Goal: Navigation & Orientation: Find specific page/section

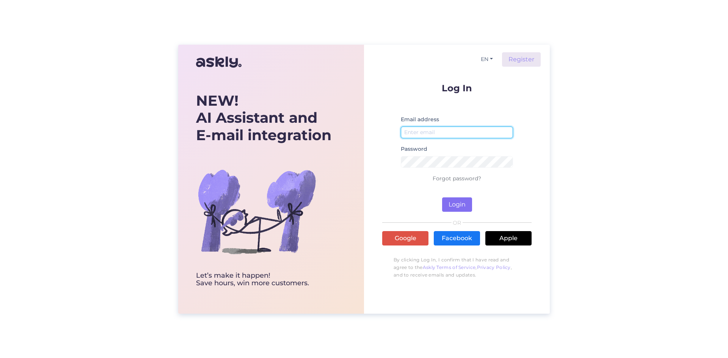
type input "[EMAIL_ADDRESS][DOMAIN_NAME]"
click at [449, 197] on button "Login" at bounding box center [457, 204] width 30 height 14
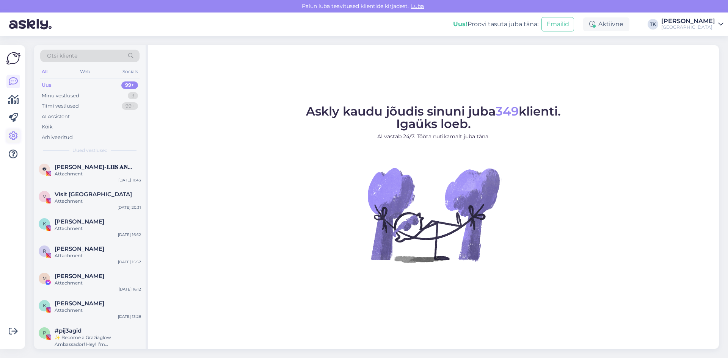
click at [18, 137] on link at bounding box center [13, 136] width 14 height 14
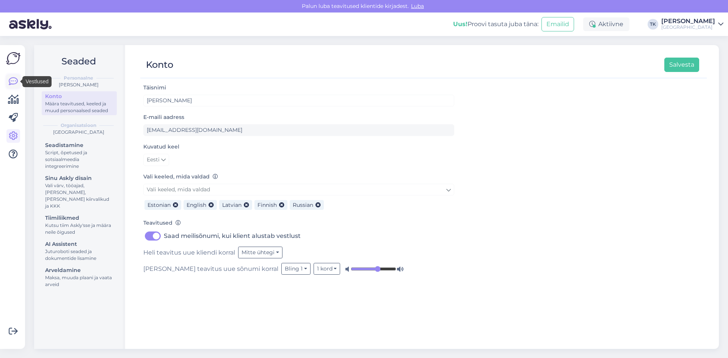
click at [13, 83] on icon at bounding box center [13, 81] width 9 height 9
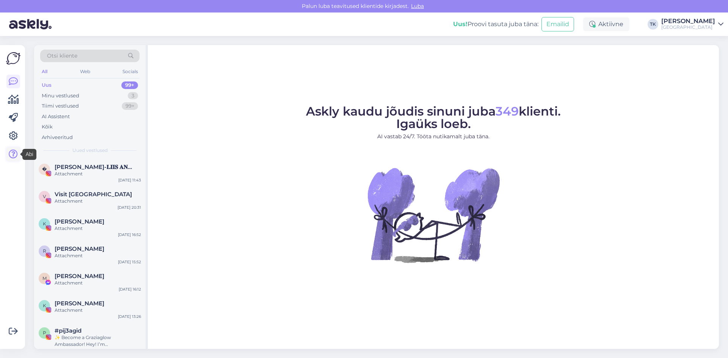
click at [15, 154] on icon at bounding box center [13, 154] width 9 height 9
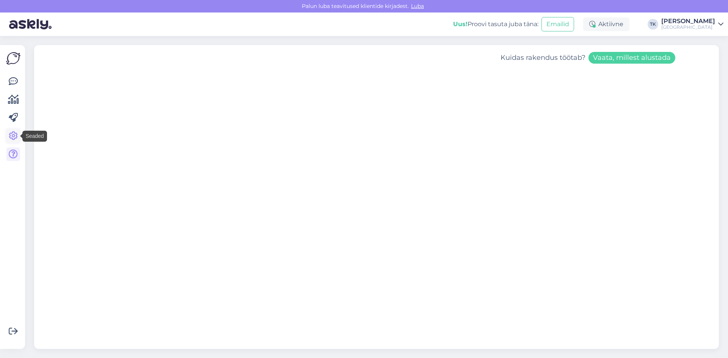
click at [13, 137] on icon at bounding box center [13, 136] width 9 height 9
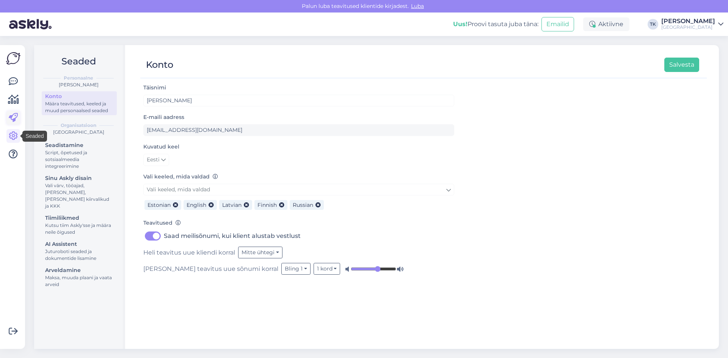
click at [14, 118] on icon at bounding box center [13, 117] width 9 height 9
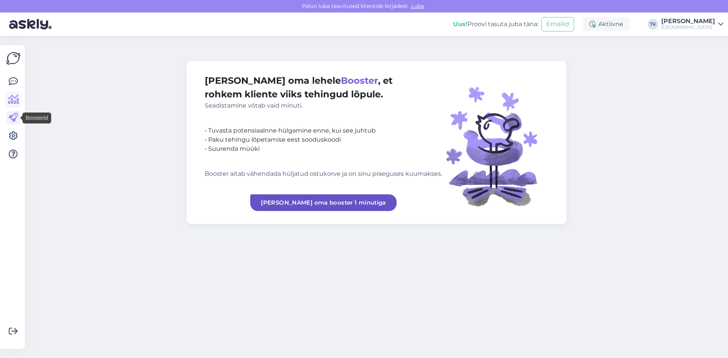
click at [12, 100] on icon at bounding box center [13, 99] width 11 height 9
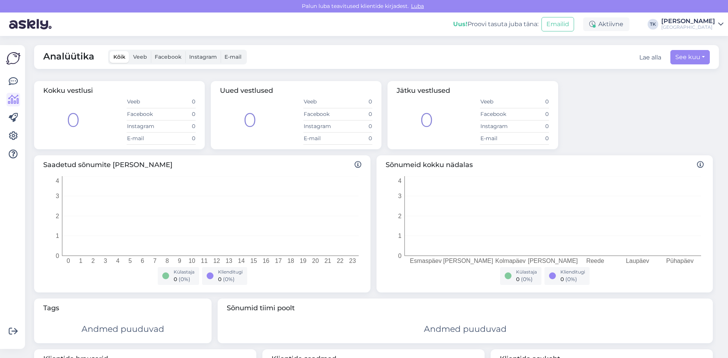
click at [136, 56] on span "Veeb" at bounding box center [140, 56] width 14 height 7
click at [129, 51] on input "Veeb" at bounding box center [129, 51] width 0 height 0
click at [169, 55] on span "Facebook" at bounding box center [168, 56] width 27 height 7
click at [151, 51] on input "Facebook" at bounding box center [151, 51] width 0 height 0
click at [14, 81] on icon at bounding box center [13, 81] width 9 height 9
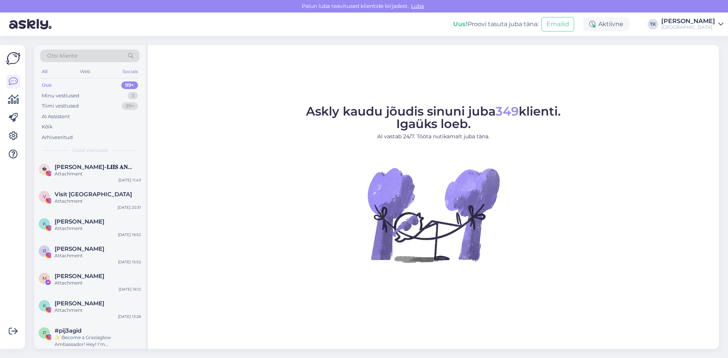
click at [17, 51] on div "Võimalused Veendu, et Askly loob sulle väärtust. Sulge Ühenda FB ja IG sõnumid …" at bounding box center [12, 197] width 25 height 304
click at [708, 21] on div "[PERSON_NAME]" at bounding box center [688, 21] width 54 height 6
click at [262, 68] on div "Askly kaudu jõudis sinuni juba 349 klienti. Igaüks loeb. AI vastab 24/7. Tööta …" at bounding box center [433, 197] width 571 height 304
click at [84, 74] on div "Web" at bounding box center [84, 72] width 13 height 10
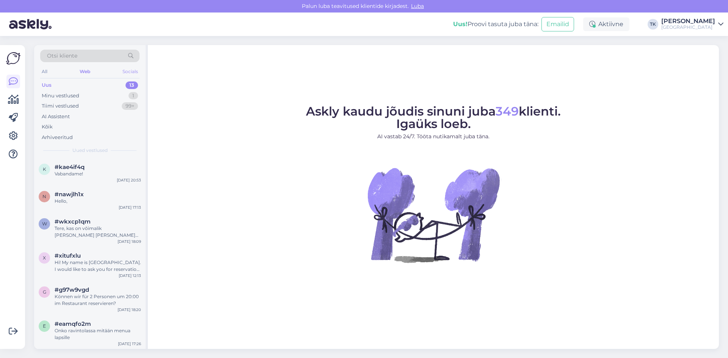
click at [127, 70] on div "Socials" at bounding box center [130, 72] width 19 height 10
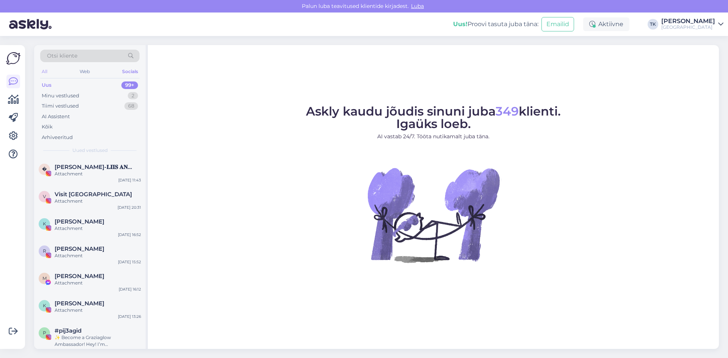
click at [45, 70] on div "All" at bounding box center [44, 72] width 9 height 10
click at [89, 71] on div "Web" at bounding box center [84, 72] width 13 height 10
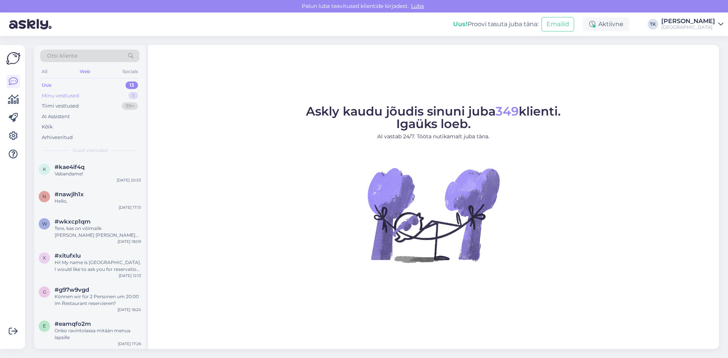
click at [44, 96] on div "Minu vestlused" at bounding box center [61, 96] width 38 height 8
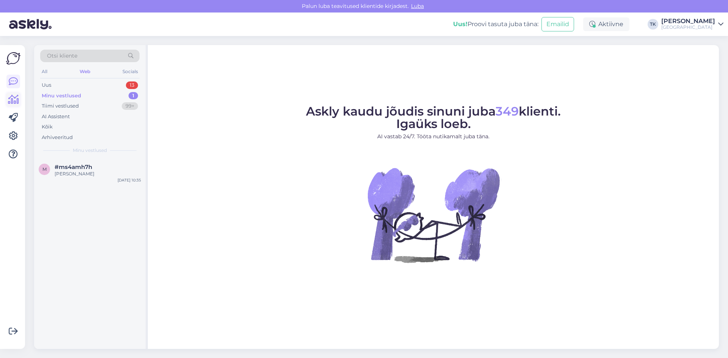
click at [13, 98] on icon at bounding box center [13, 99] width 11 height 9
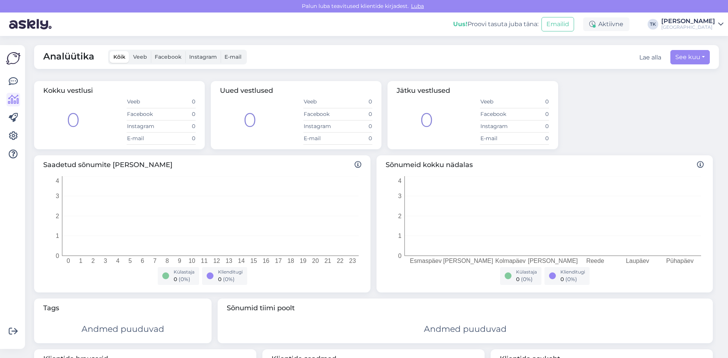
click at [14, 57] on img at bounding box center [13, 58] width 14 height 14
click at [15, 56] on img at bounding box center [13, 58] width 14 height 14
click at [14, 77] on icon at bounding box center [13, 81] width 9 height 9
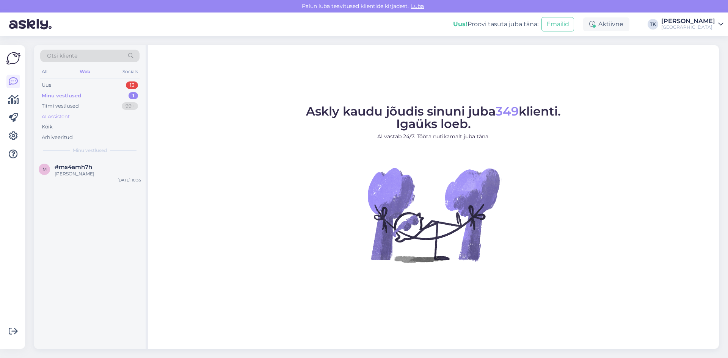
click at [58, 116] on div "AI Assistent" at bounding box center [56, 117] width 28 height 8
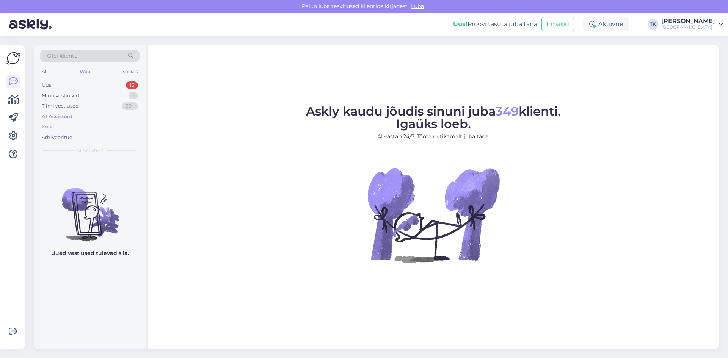
click at [49, 125] on div "Kõik" at bounding box center [47, 127] width 11 height 8
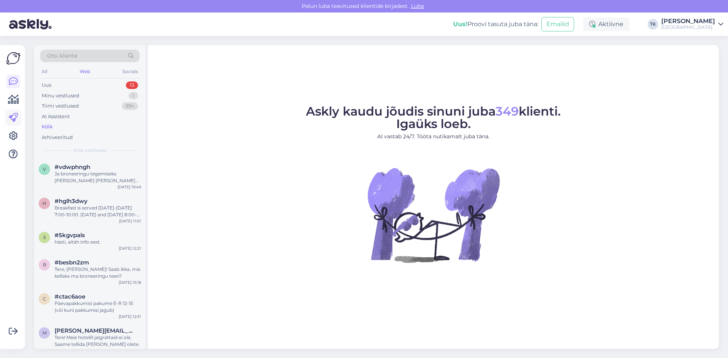
click at [14, 116] on icon at bounding box center [13, 117] width 9 height 9
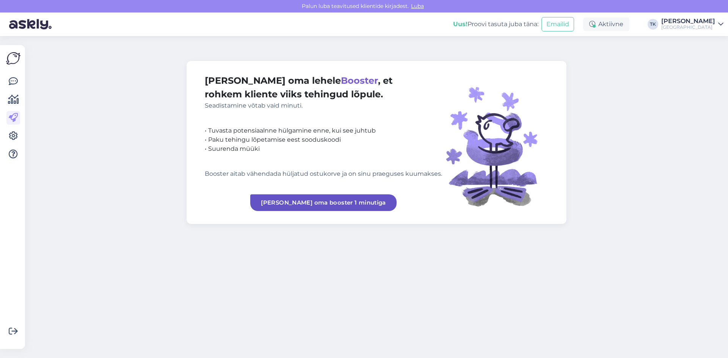
click at [15, 56] on img at bounding box center [13, 58] width 14 height 14
click at [9, 81] on icon at bounding box center [13, 81] width 9 height 9
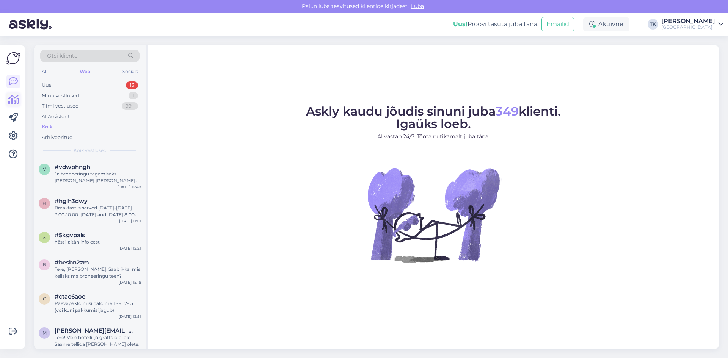
click at [16, 103] on icon at bounding box center [13, 99] width 11 height 9
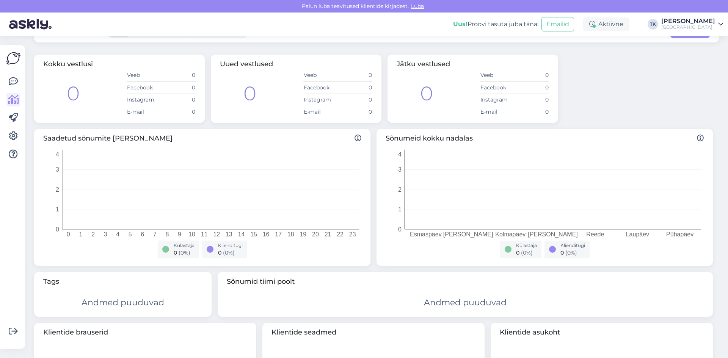
scroll to position [38, 0]
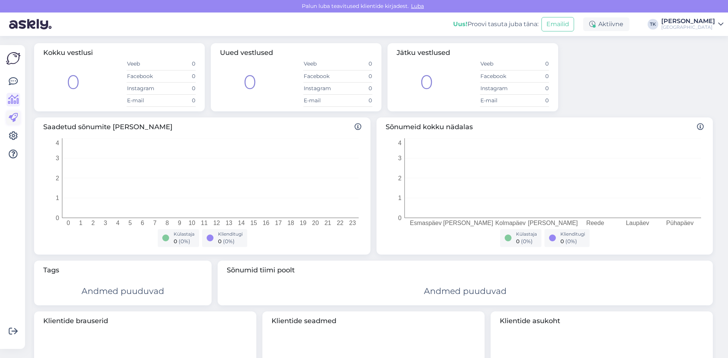
click at [8, 116] on link at bounding box center [13, 118] width 14 height 14
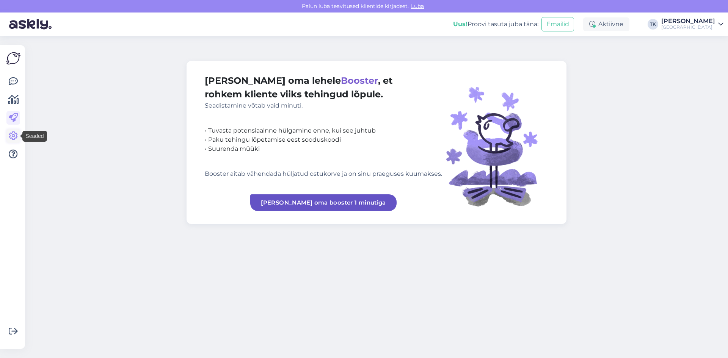
click at [11, 136] on icon at bounding box center [13, 136] width 9 height 9
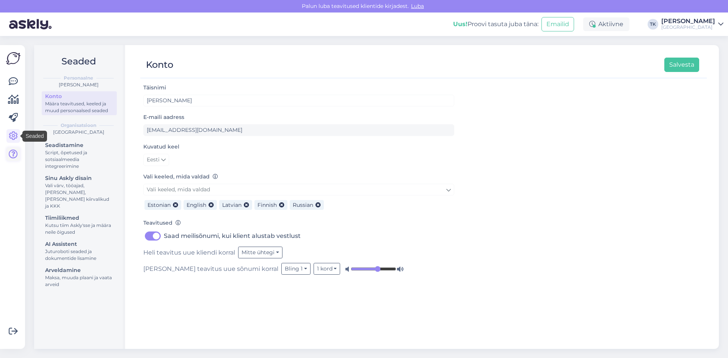
click at [13, 149] on link at bounding box center [13, 154] width 14 height 14
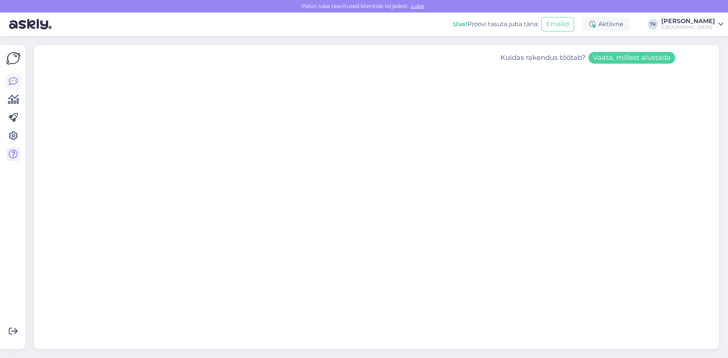
click at [9, 82] on icon at bounding box center [13, 81] width 9 height 9
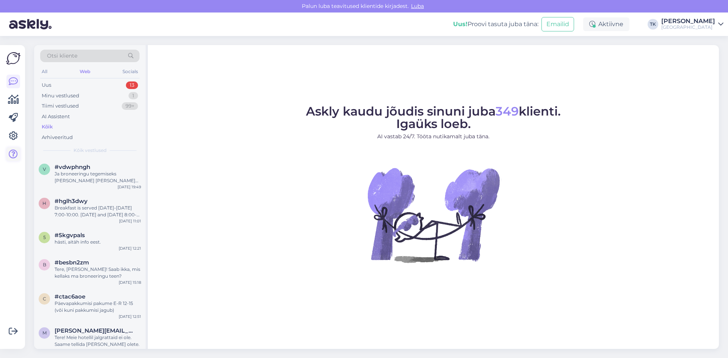
click at [13, 152] on icon at bounding box center [13, 154] width 9 height 9
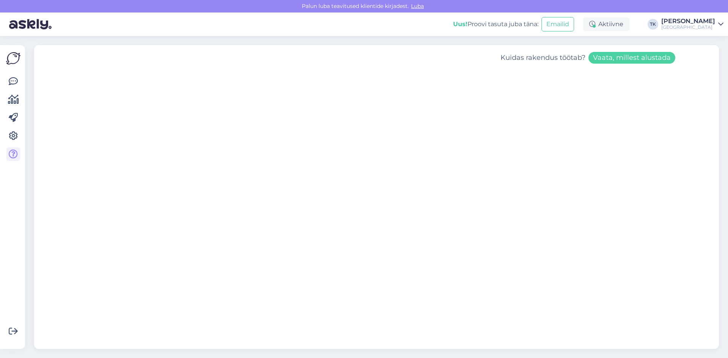
click at [3, 50] on div "Võimalused Veendu, et Askly loob sulle väärtust. Sulge Ühenda FB ja IG sõnumid …" at bounding box center [12, 197] width 25 height 304
click at [14, 59] on img at bounding box center [13, 58] width 14 height 14
click at [13, 81] on icon at bounding box center [13, 81] width 9 height 9
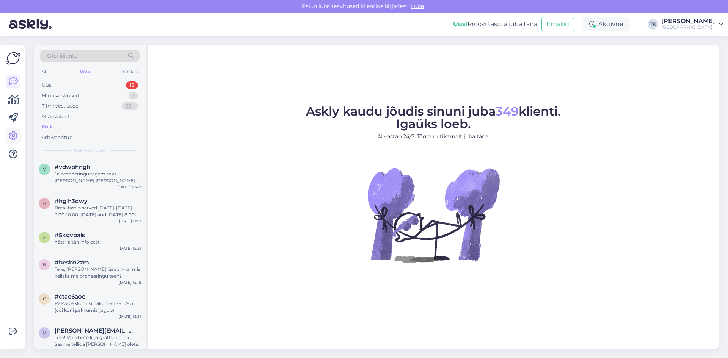
click at [15, 136] on icon at bounding box center [13, 136] width 9 height 9
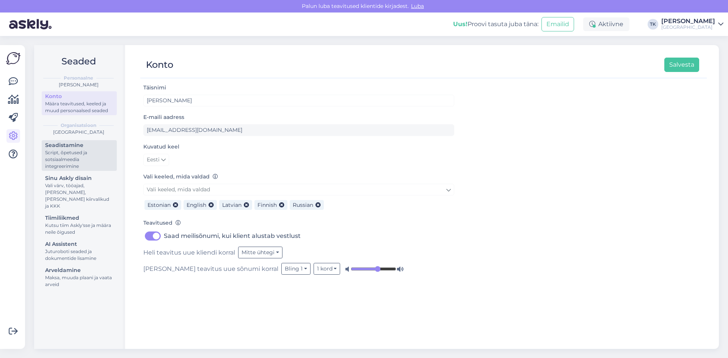
click at [76, 161] on div "Script, õpetused ja sotsiaalmeedia integreerimine" at bounding box center [79, 159] width 68 height 20
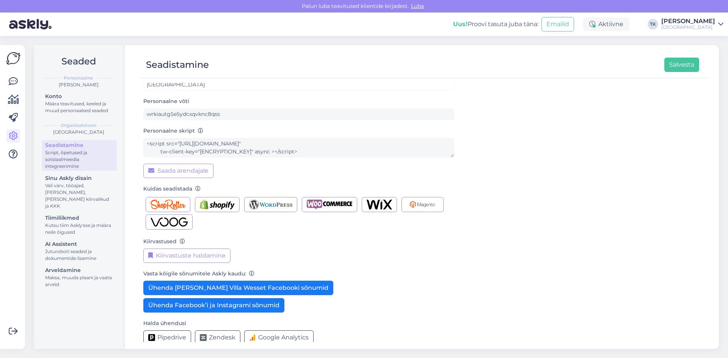
scroll to position [25, 0]
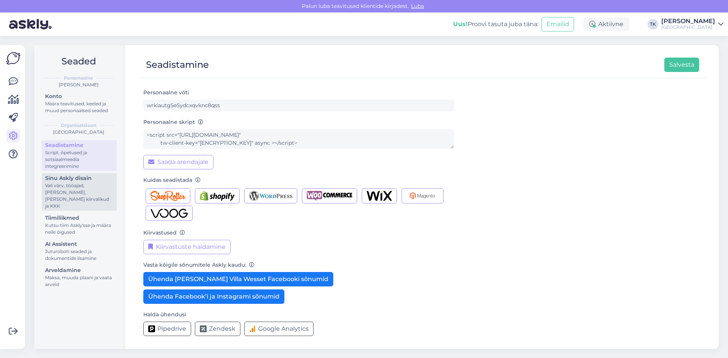
click at [70, 185] on div "Vali värv, tööajad, [PERSON_NAME], [PERSON_NAME] kiirvalikud ja KKK" at bounding box center [79, 195] width 68 height 27
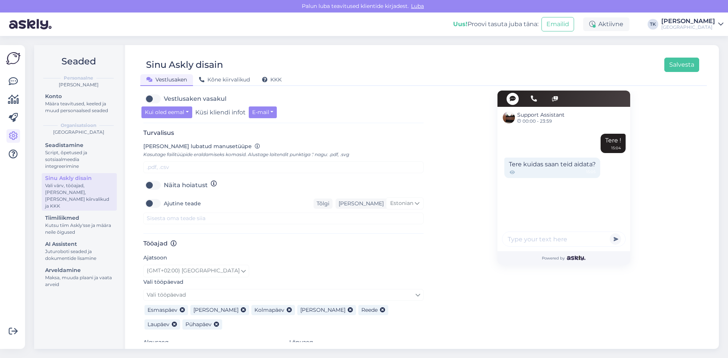
scroll to position [317, 0]
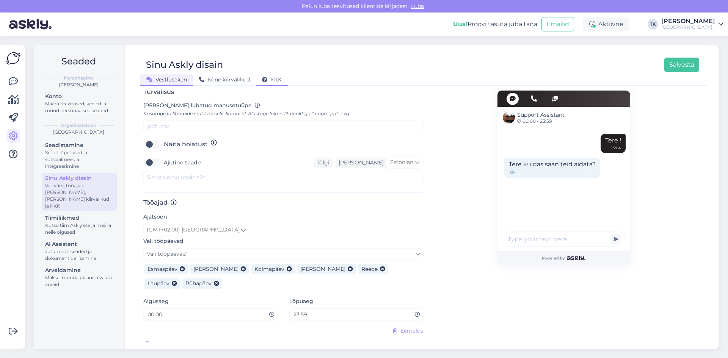
click at [280, 77] on span "KKK" at bounding box center [272, 79] width 20 height 7
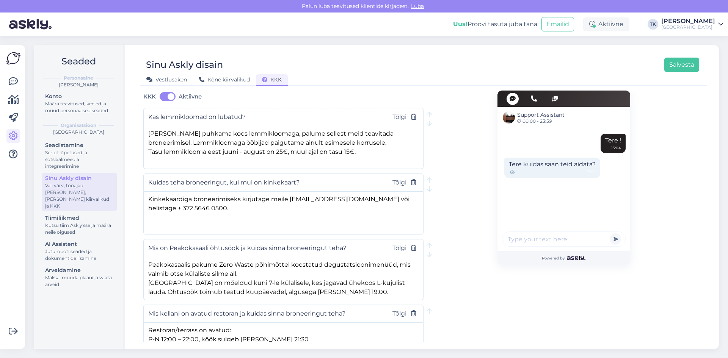
scroll to position [389, 0]
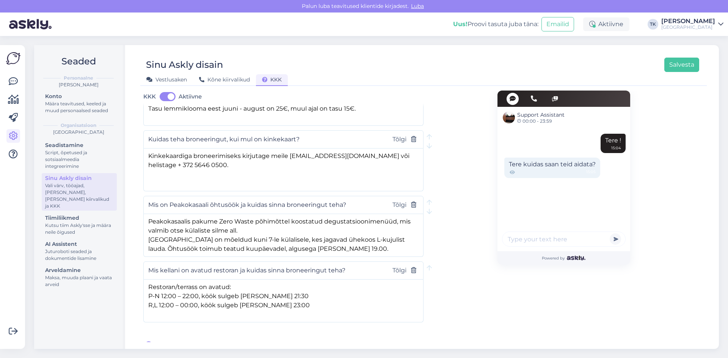
click at [93, 310] on div "Seaded Personaalne Triin Kuusik Konto Määra teavitused, keeled ja muud personaa…" at bounding box center [79, 197] width 91 height 304
